Goal: Information Seeking & Learning: Learn about a topic

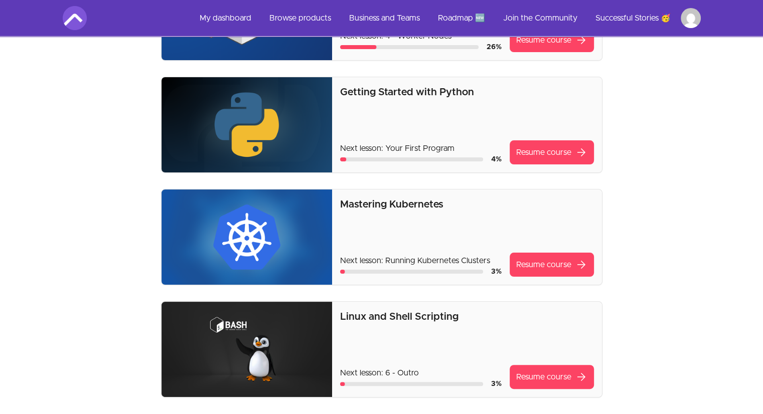
scroll to position [150, 0]
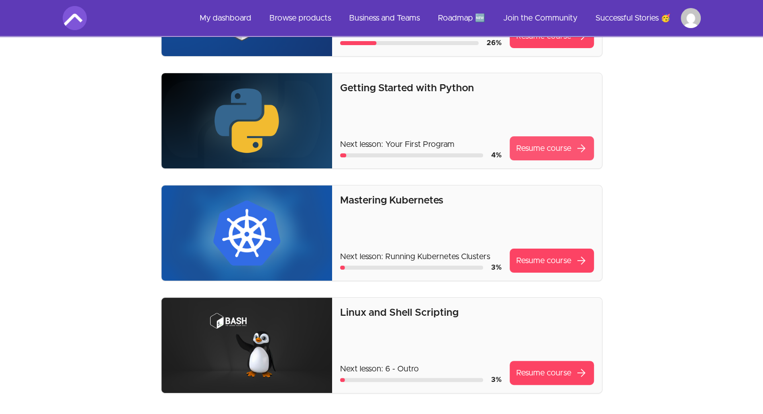
click at [547, 149] on link "Resume course arrow_forward" at bounding box center [552, 148] width 84 height 24
